Goal: Task Accomplishment & Management: Use online tool/utility

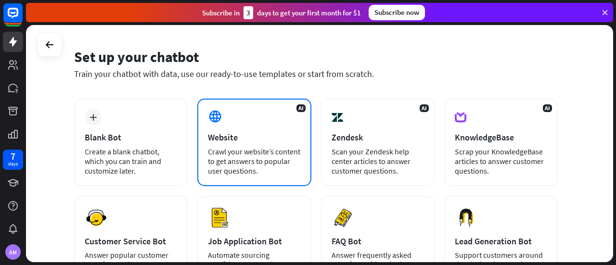
scroll to position [27, 0]
click at [265, 143] on div "Website" at bounding box center [254, 137] width 92 height 11
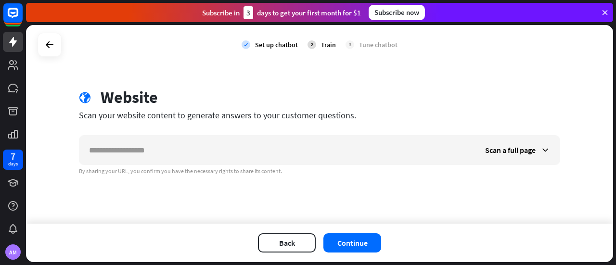
click at [212, 112] on div "Scan your website content to generate answers to your customer questions." at bounding box center [319, 115] width 481 height 11
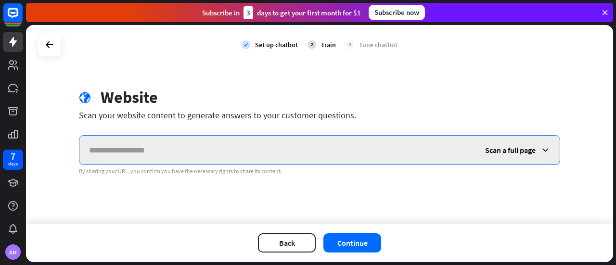
click at [173, 152] on input "text" at bounding box center [277, 150] width 396 height 29
paste input "**********"
type input "**********"
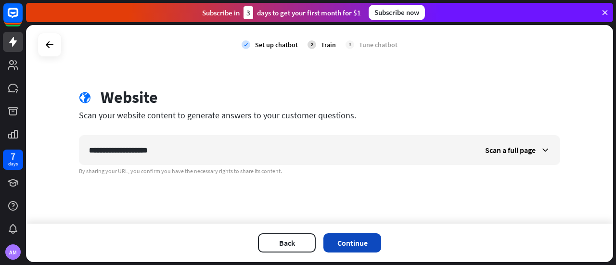
click at [353, 239] on button "Continue" at bounding box center [353, 243] width 58 height 19
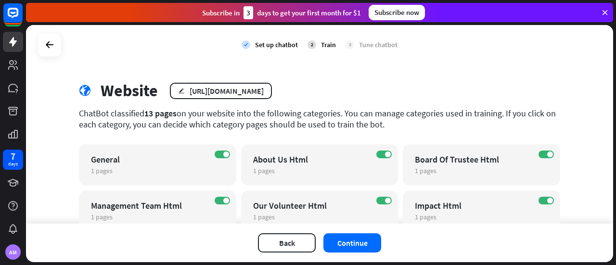
scroll to position [0, 0]
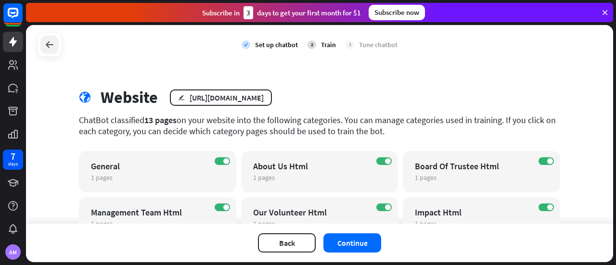
click at [51, 52] on div at bounding box center [49, 45] width 18 height 18
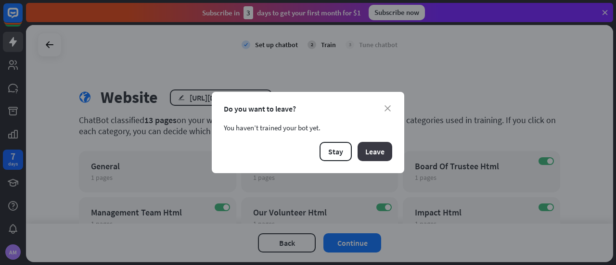
click at [367, 151] on button "Leave" at bounding box center [375, 151] width 35 height 19
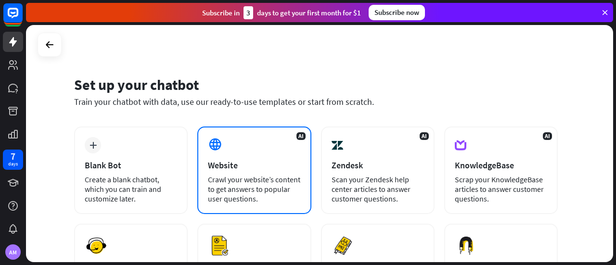
click at [272, 169] on div "Website" at bounding box center [254, 165] width 92 height 11
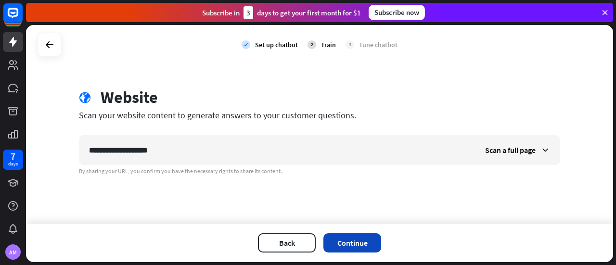
type input "**********"
click at [352, 237] on button "Continue" at bounding box center [353, 243] width 58 height 19
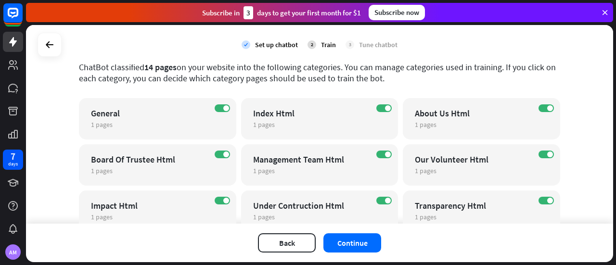
scroll to position [184, 0]
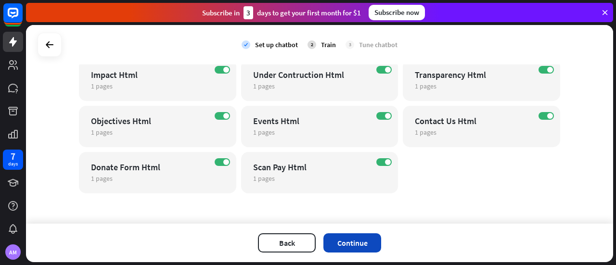
click at [361, 244] on button "Continue" at bounding box center [353, 243] width 58 height 19
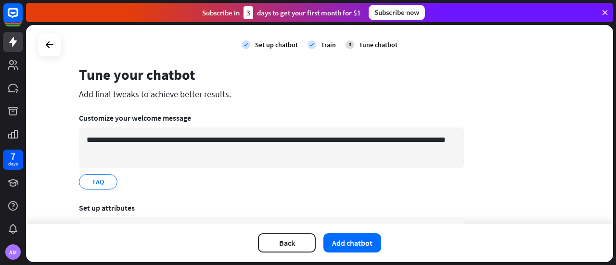
scroll to position [0, 0]
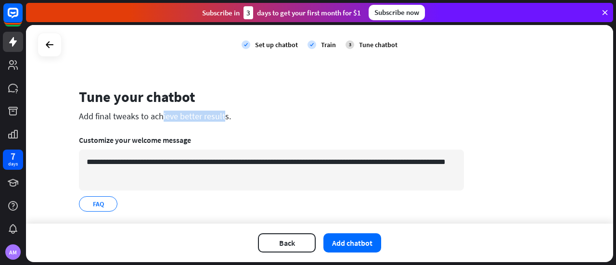
drag, startPoint x: 87, startPoint y: 119, endPoint x: 179, endPoint y: 115, distance: 92.5
click at [179, 115] on div "Add final tweaks to achieve better results." at bounding box center [271, 116] width 385 height 11
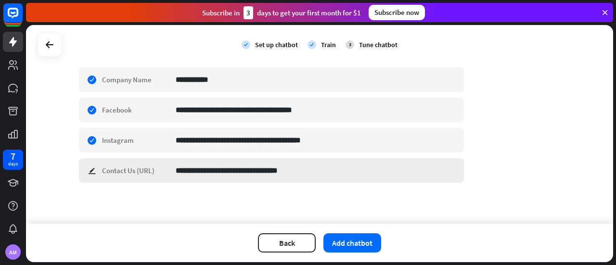
scroll to position [172, 0]
click at [347, 236] on button "Add chatbot" at bounding box center [353, 243] width 58 height 19
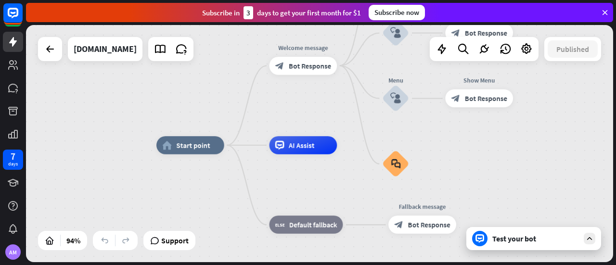
click at [587, 237] on icon at bounding box center [589, 238] width 9 height 9
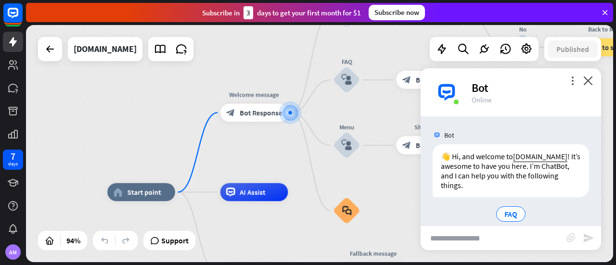
scroll to position [12, 0]
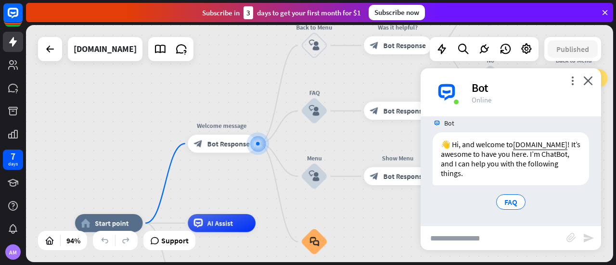
click at [474, 236] on input "text" at bounding box center [494, 238] width 146 height 24
type input "*"
type input "**********"
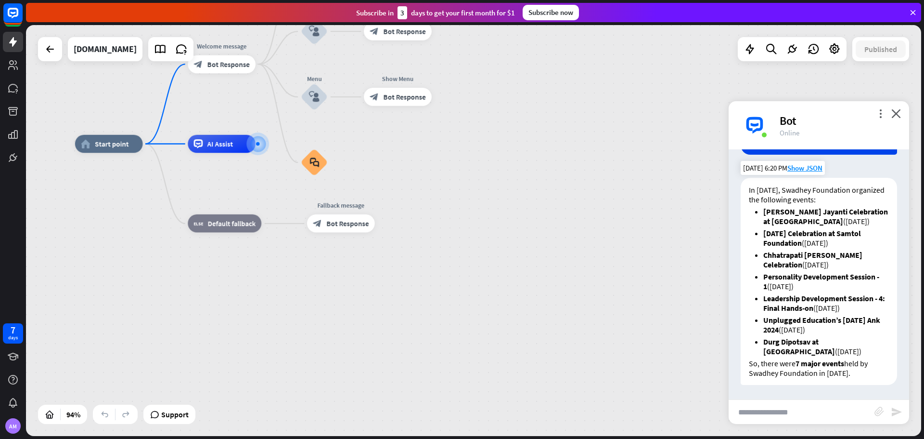
scroll to position [142, 0]
click at [616, 265] on input "text" at bounding box center [802, 412] width 146 height 24
type input "**********"
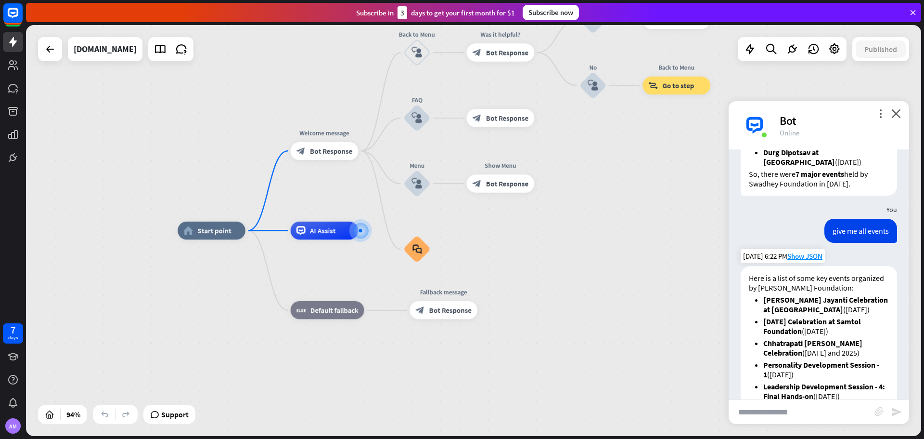
scroll to position [321, 0]
drag, startPoint x: 882, startPoint y: 242, endPoint x: 825, endPoint y: 243, distance: 56.8
click at [616, 243] on div "give me all events" at bounding box center [861, 231] width 73 height 24
copy div "give me all events"
click at [616, 265] on input "text" at bounding box center [802, 412] width 146 height 24
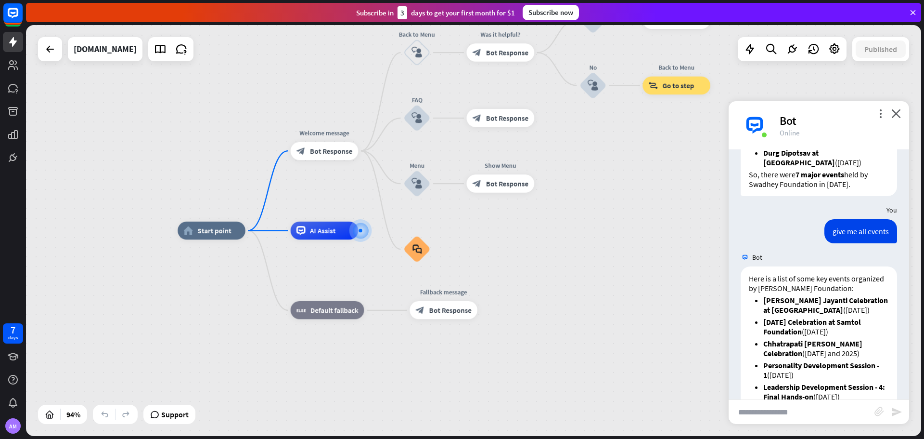
paste input "**********"
type input "**********"
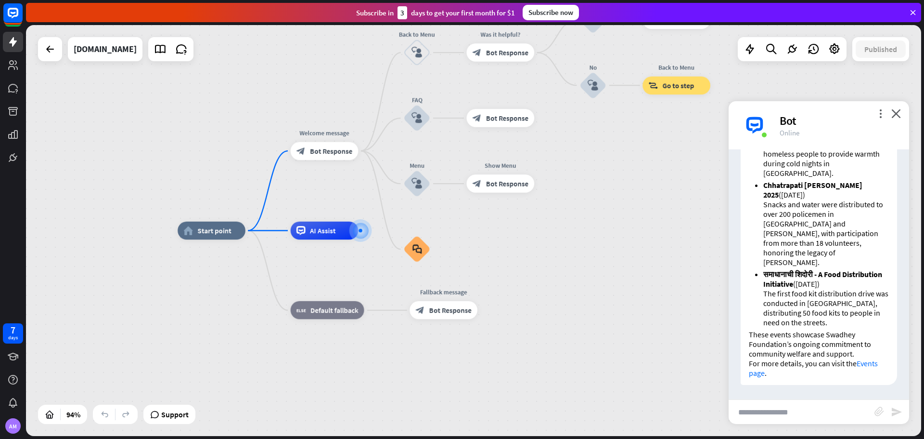
scroll to position [916, 0]
click at [616, 265] on input "text" at bounding box center [802, 412] width 146 height 24
type input "**********"
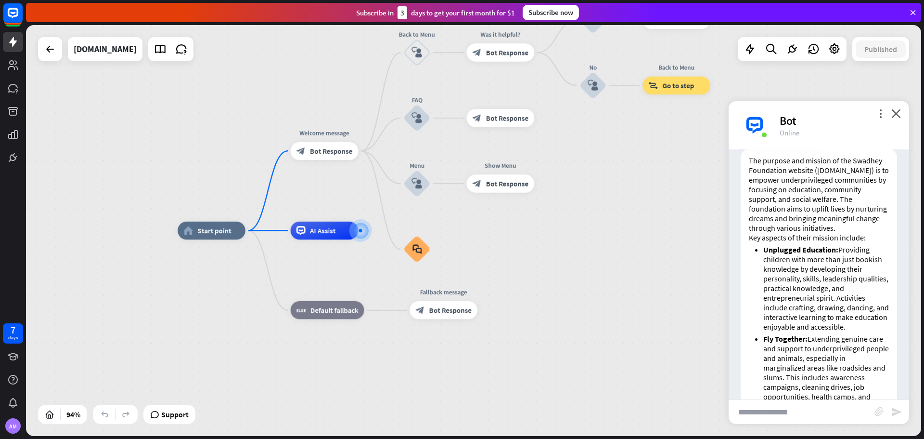
scroll to position [1174, 0]
drag, startPoint x: 780, startPoint y: 234, endPoint x: 805, endPoint y: 235, distance: 25.5
click at [616, 233] on p "The purpose and mission of the Swadhey Foundation website ([DOMAIN_NAME]) is to…" at bounding box center [819, 194] width 140 height 77
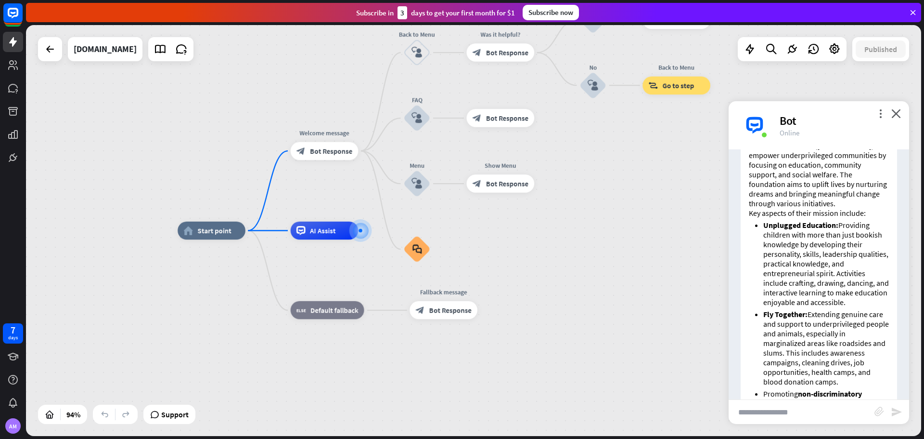
scroll to position [1199, 0]
click at [616, 53] on icon at bounding box center [792, 49] width 13 height 13
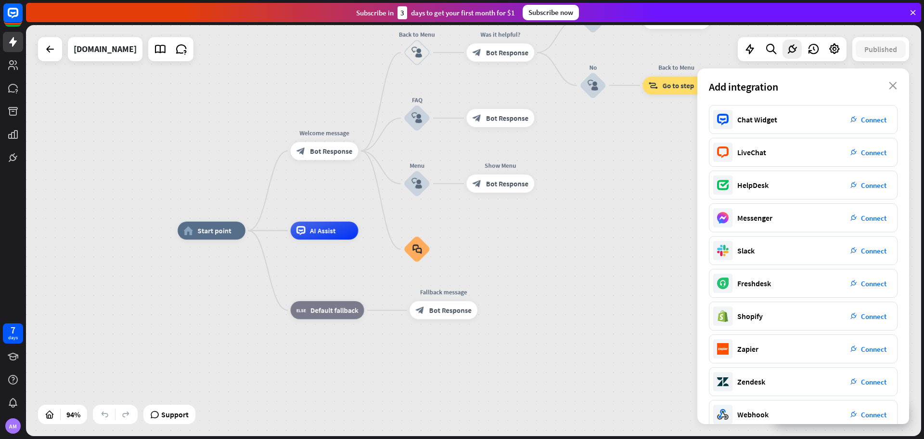
click at [616, 89] on div "Add integration close" at bounding box center [804, 86] width 212 height 37
click at [616, 88] on icon "close" at bounding box center [893, 86] width 8 height 8
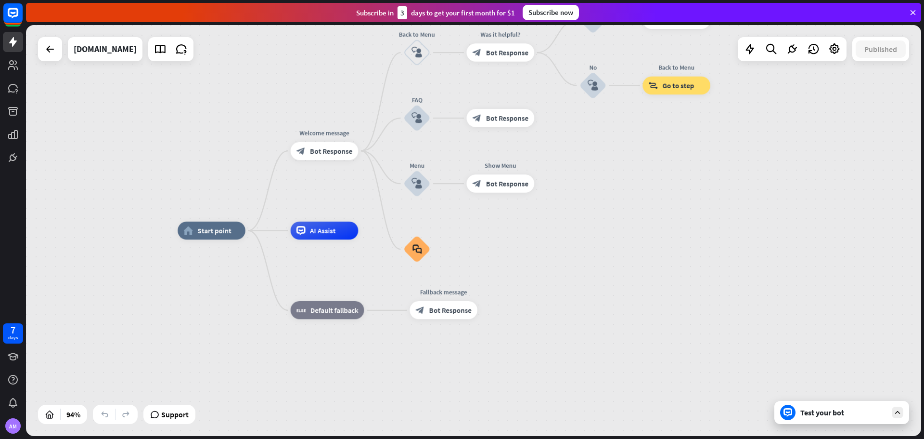
click at [616, 265] on icon at bounding box center [898, 412] width 9 height 9
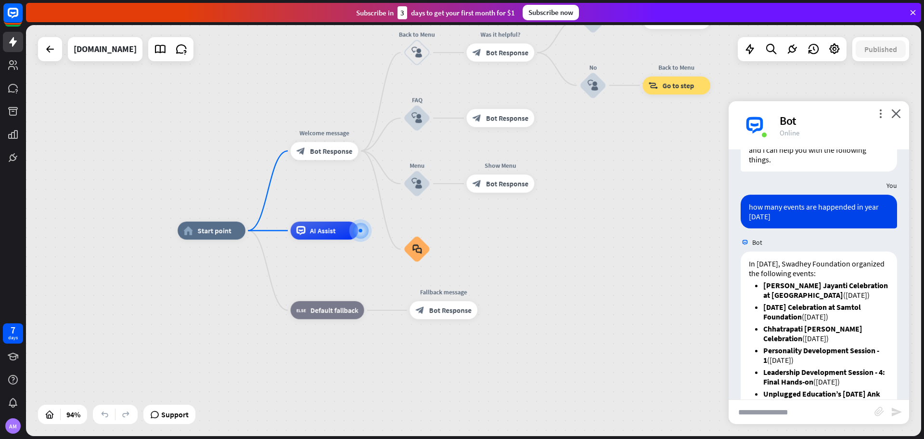
scroll to position [0, 0]
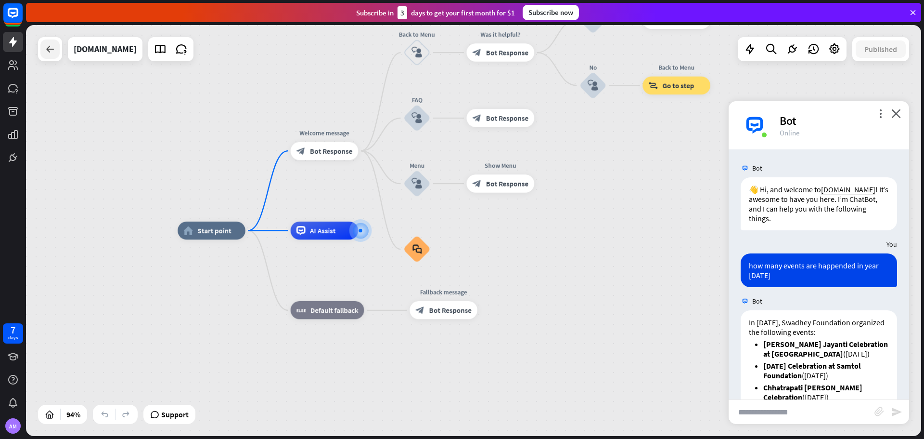
click at [51, 49] on icon at bounding box center [50, 49] width 12 height 12
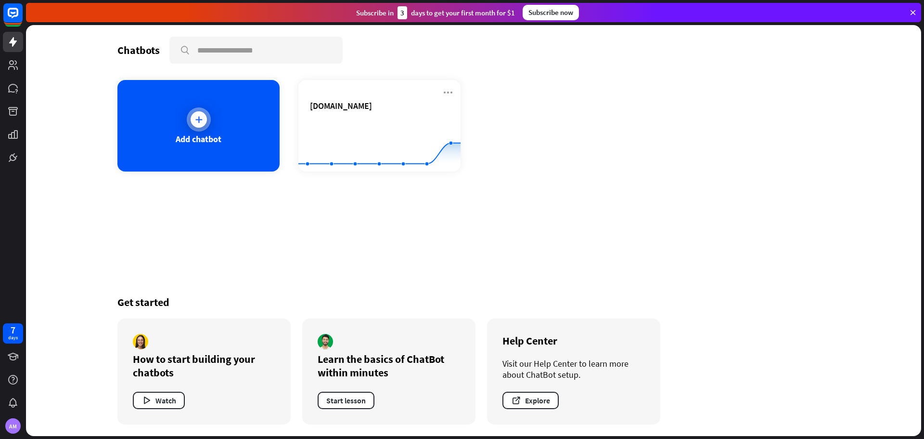
click at [199, 105] on div "Add chatbot" at bounding box center [198, 125] width 162 height 91
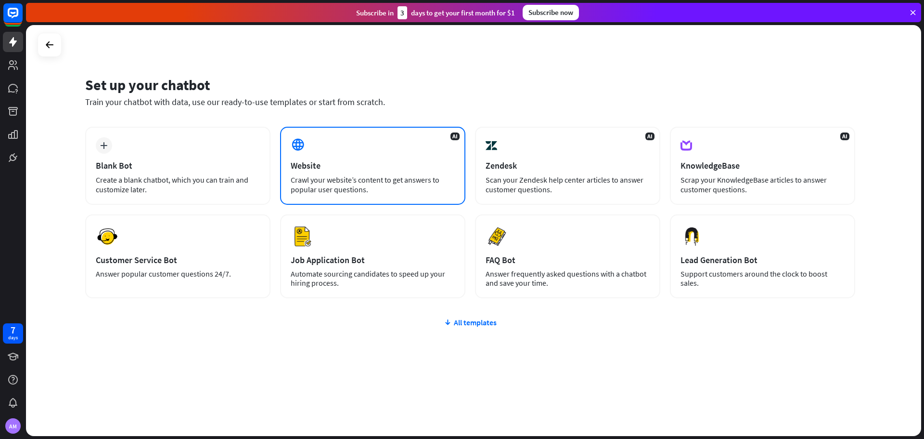
click at [332, 154] on div "AI Website Crawl your website’s content to get answers to popular user question…" at bounding box center [372, 166] width 185 height 78
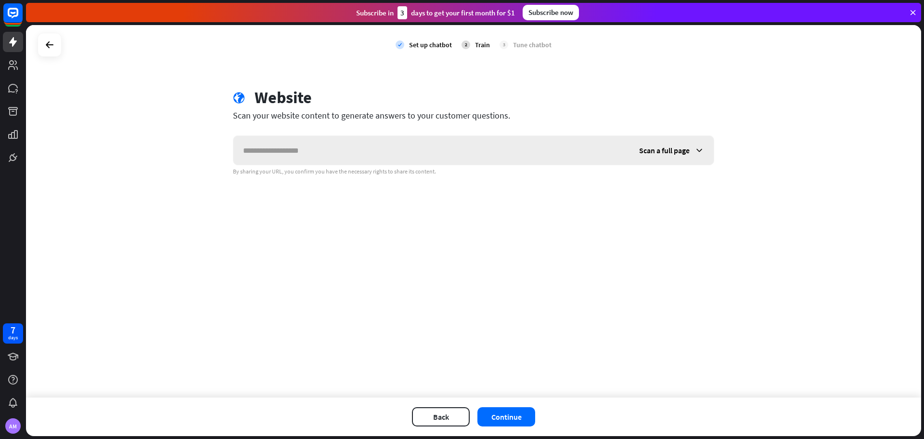
click at [344, 153] on input "text" at bounding box center [432, 150] width 396 height 29
type input "**********"
click at [519, 265] on button "Continue" at bounding box center [507, 416] width 58 height 19
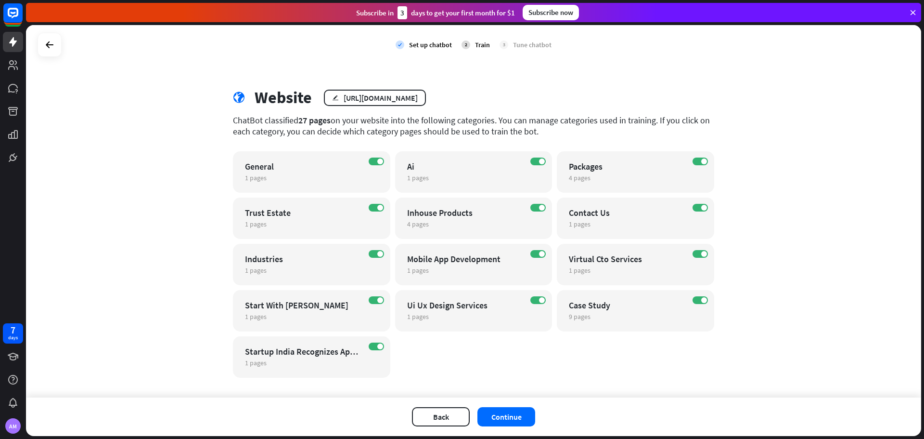
scroll to position [11, 0]
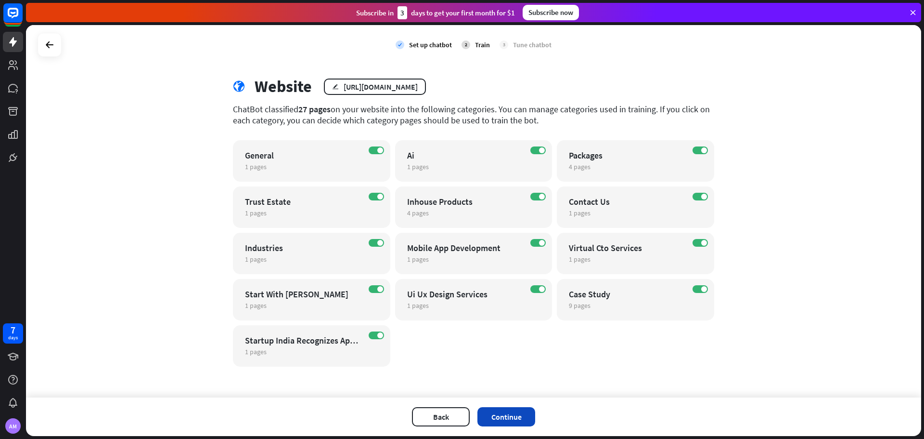
click at [518, 265] on button "Continue" at bounding box center [507, 416] width 58 height 19
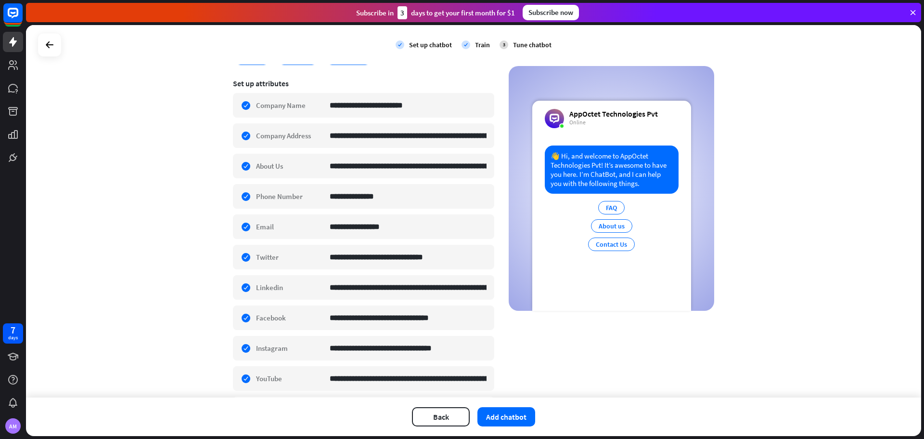
scroll to position [214, 0]
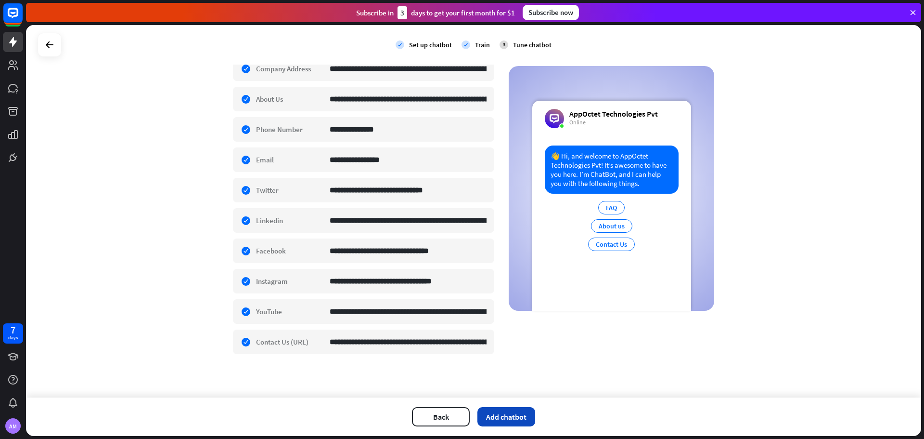
click at [502, 265] on button "Add chatbot" at bounding box center [507, 416] width 58 height 19
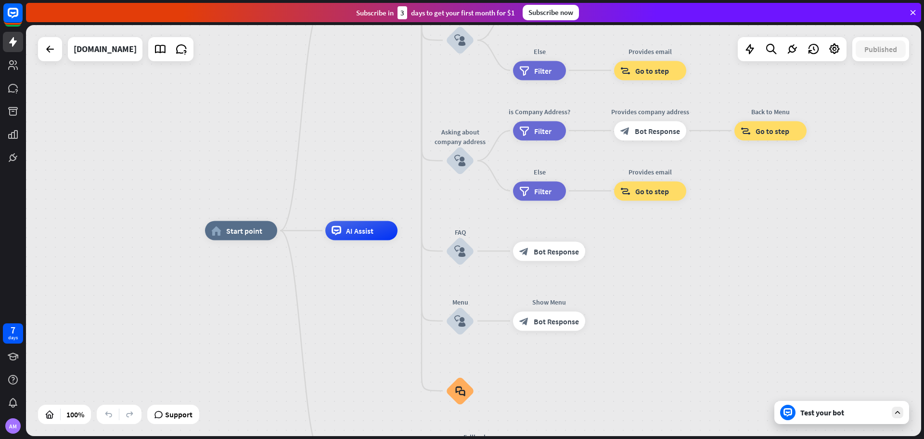
click at [616, 265] on icon at bounding box center [898, 412] width 9 height 9
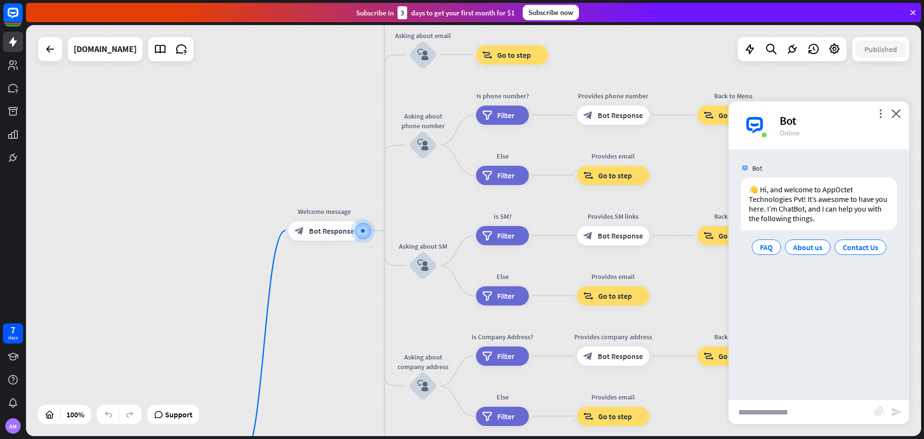
click at [616, 265] on input "text" at bounding box center [802, 412] width 146 height 24
type input "**********"
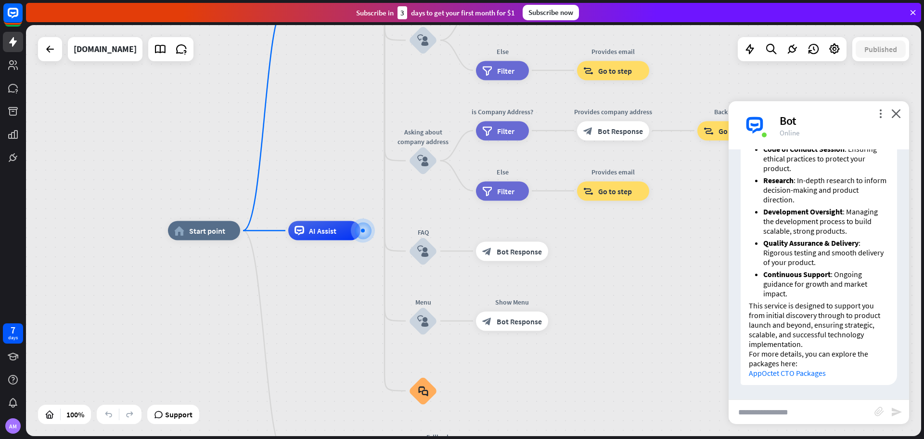
scroll to position [378, 0]
type input "**********"
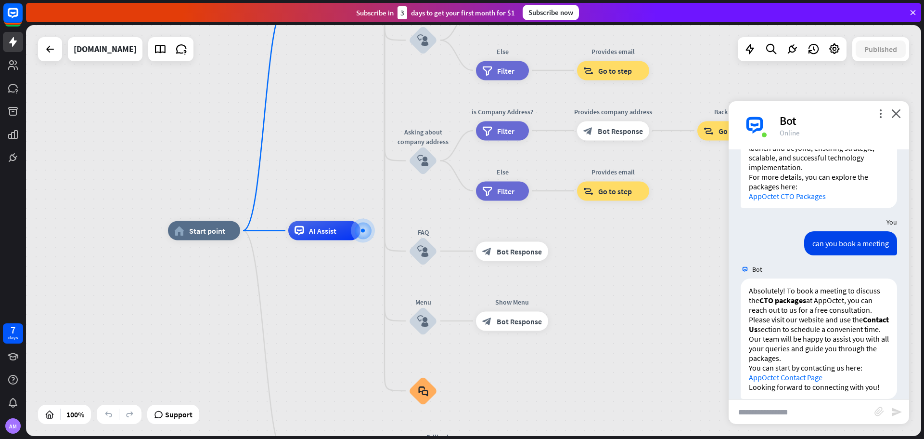
scroll to position [569, 0]
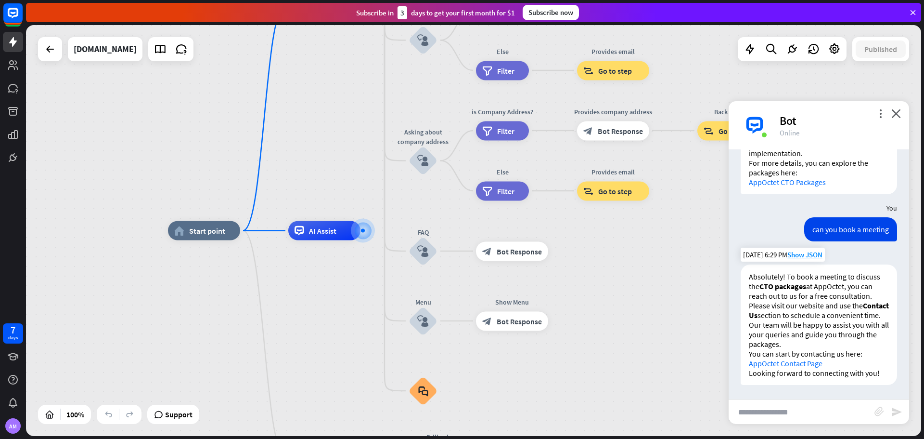
click at [616, 265] on link "AppOctet Contact Page" at bounding box center [786, 363] width 74 height 10
